Goal: Information Seeking & Learning: Learn about a topic

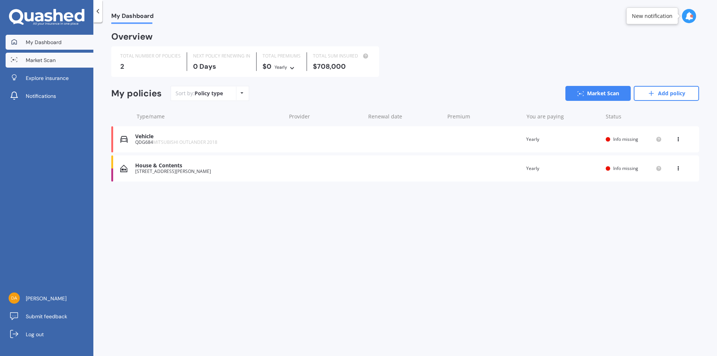
click at [65, 63] on link "Market Scan" at bounding box center [50, 60] width 88 height 15
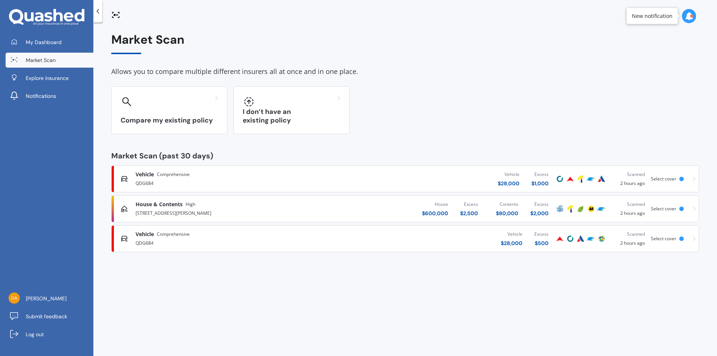
click at [690, 208] on div "House & Contents High [STREET_ADDRESS][GEOGRAPHIC_DATA][PERSON_NAME] $ 600,000 …" at bounding box center [405, 209] width 581 height 22
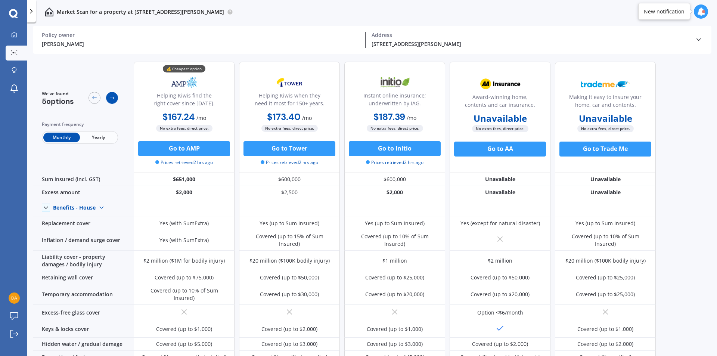
click at [112, 95] on icon at bounding box center [112, 98] width 6 height 6
